Goal: Information Seeking & Learning: Understand process/instructions

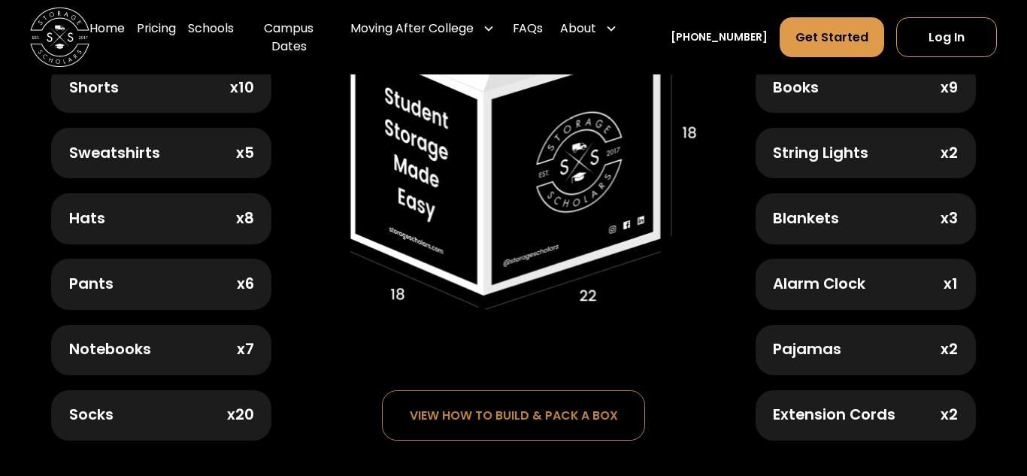
scroll to position [837, 0]
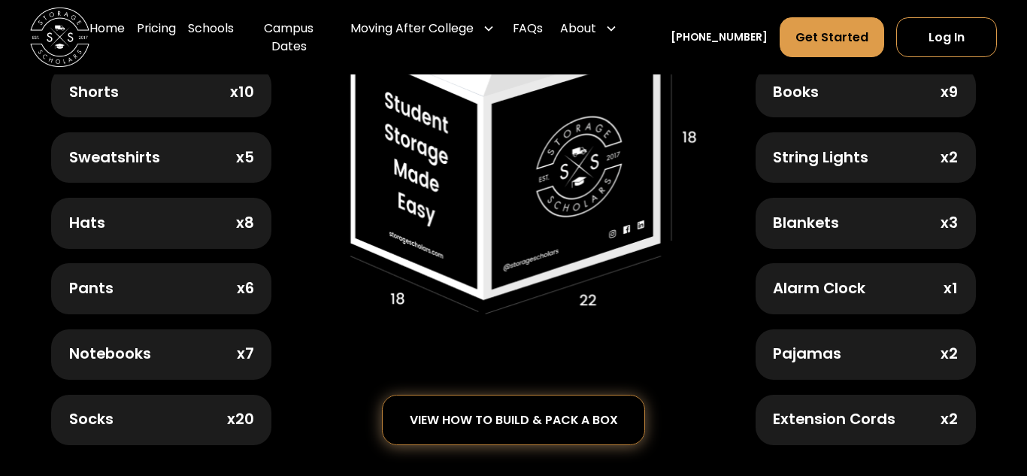
click at [578, 417] on div "view how to build & pack a box" at bounding box center [514, 420] width 208 height 13
click at [515, 414] on div "view how to build & pack a box" at bounding box center [514, 420] width 208 height 13
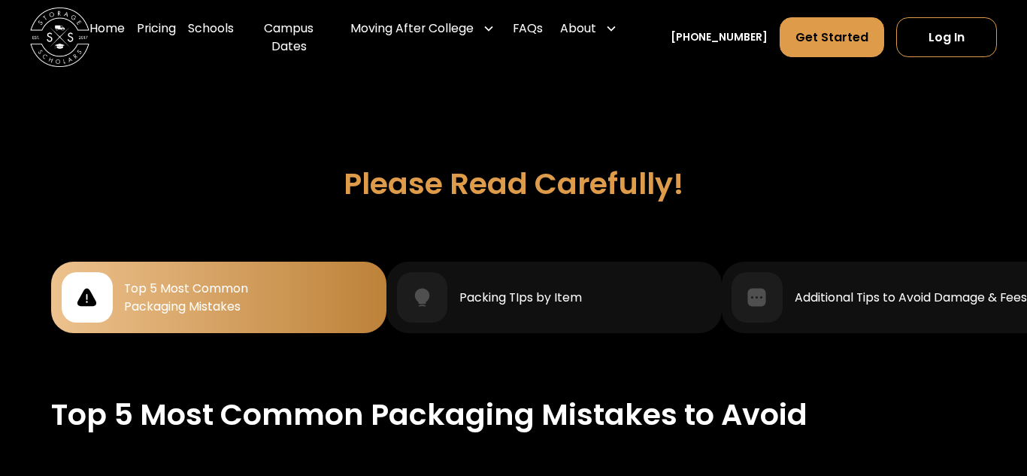
scroll to position [1252, 0]
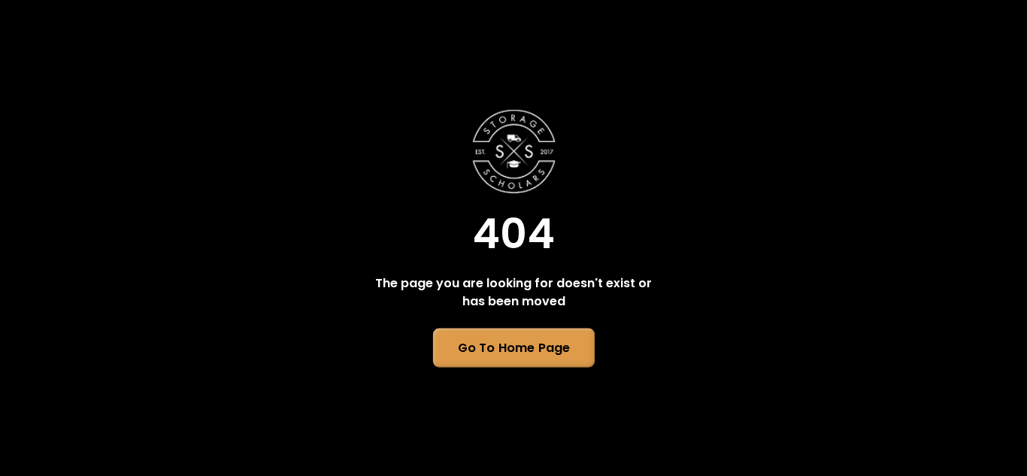
click at [498, 354] on link "Go To Home Page" at bounding box center [513, 348] width 162 height 39
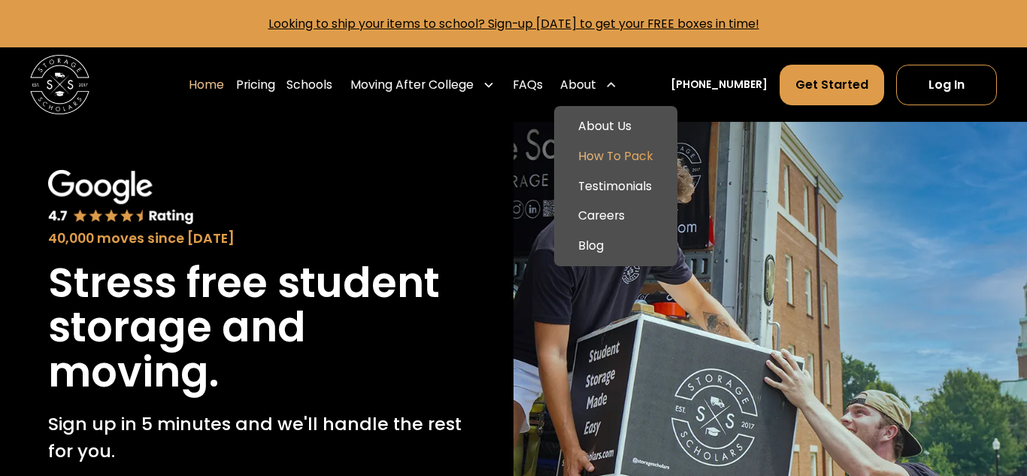
click at [645, 156] on link "How To Pack" at bounding box center [615, 156] width 111 height 30
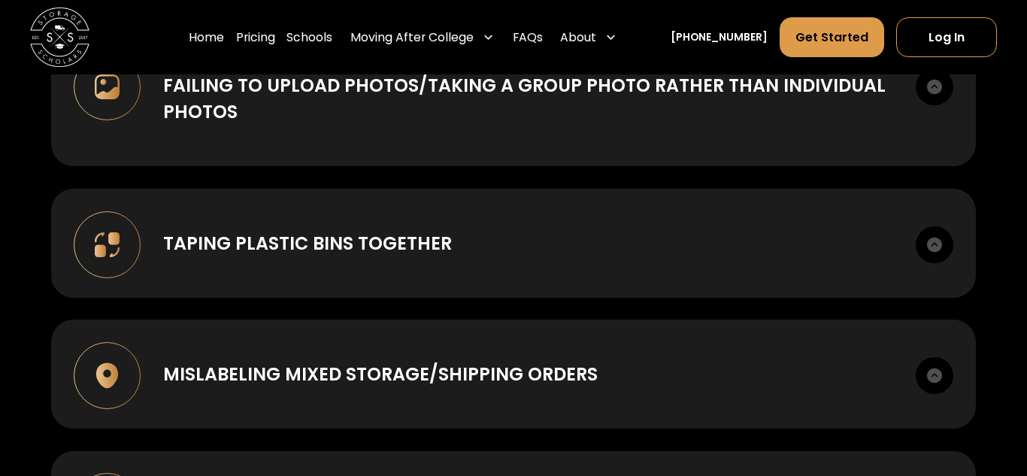
scroll to position [1700, 0]
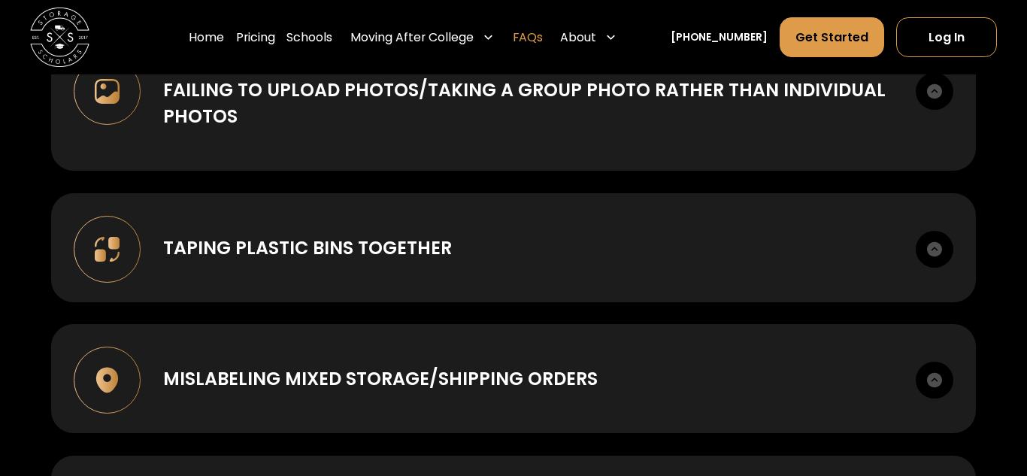
click at [543, 37] on link "FAQs" at bounding box center [528, 37] width 30 height 41
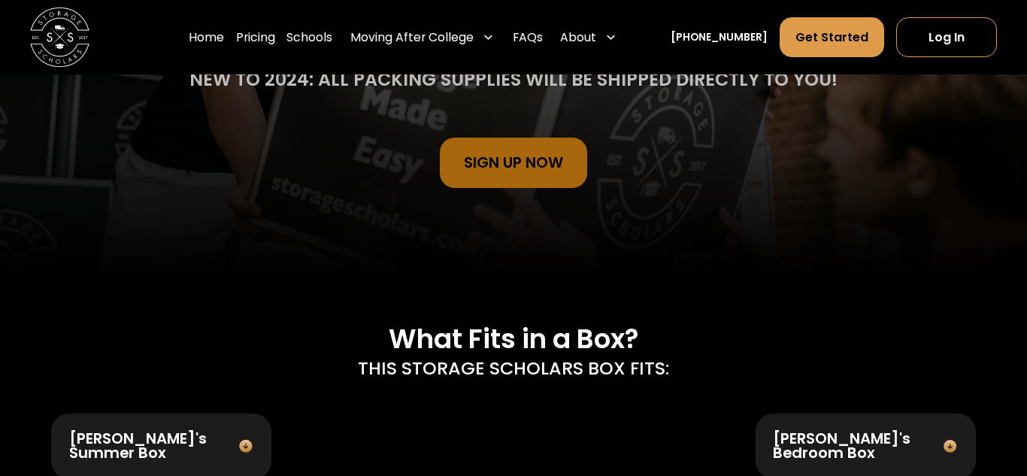
scroll to position [0, 0]
